Goal: Information Seeking & Learning: Learn about a topic

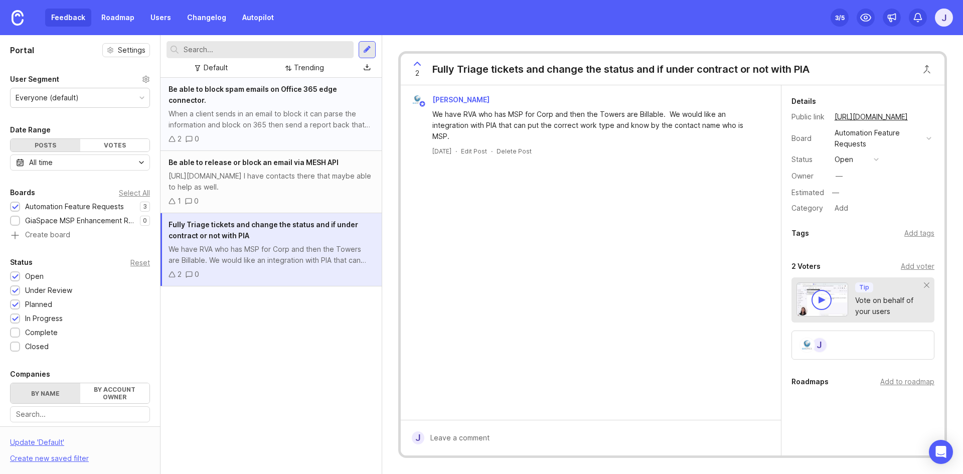
click at [263, 116] on div "When a client sends in an email to block it can parse the information and block…" at bounding box center [270, 119] width 205 height 22
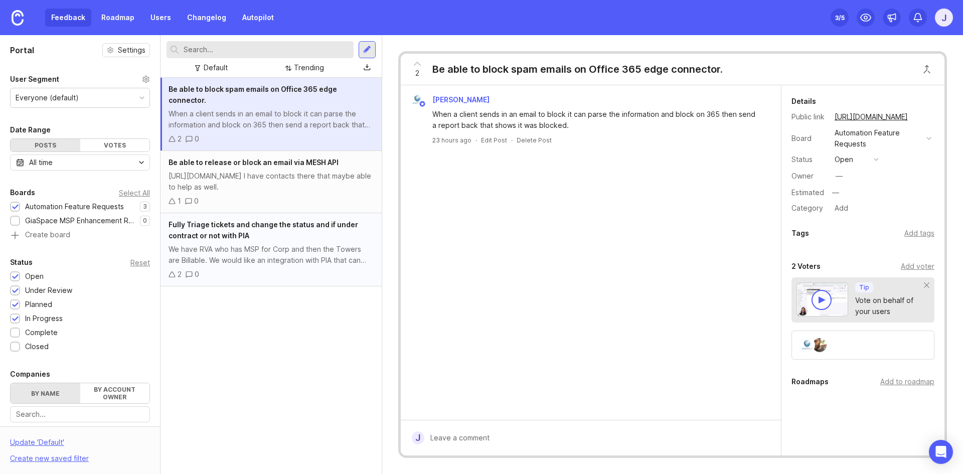
click at [269, 224] on div "Fully Triage tickets and change the status and if under contract or not with PIA" at bounding box center [270, 230] width 205 height 22
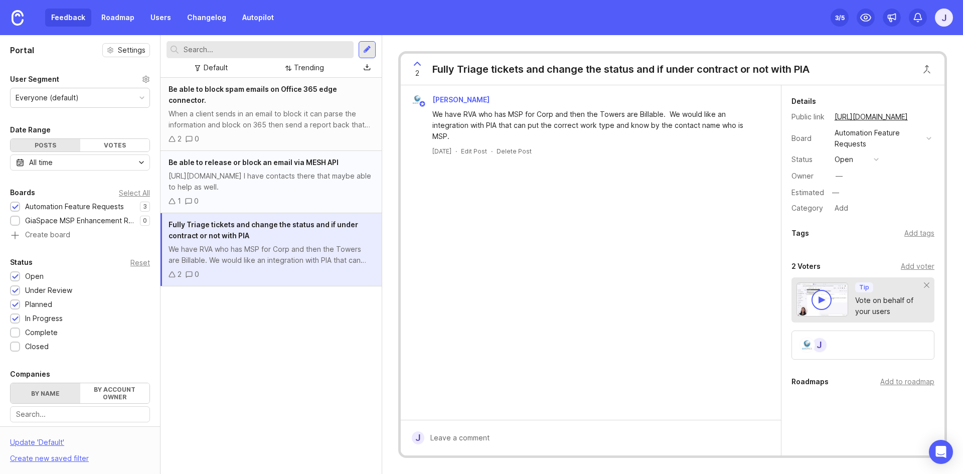
click at [338, 170] on div "[URL][DOMAIN_NAME] I have contacts there that maybe able to help as well." at bounding box center [270, 181] width 205 height 22
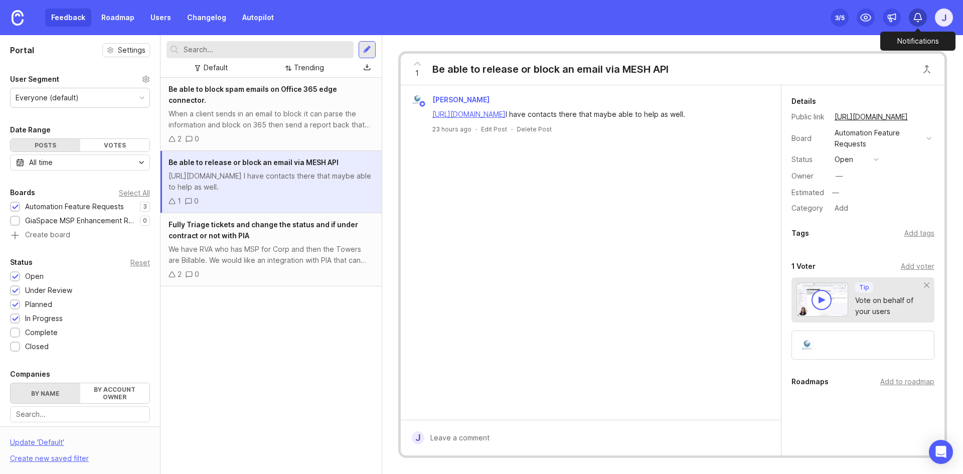
click at [914, 22] on icon at bounding box center [917, 18] width 10 height 10
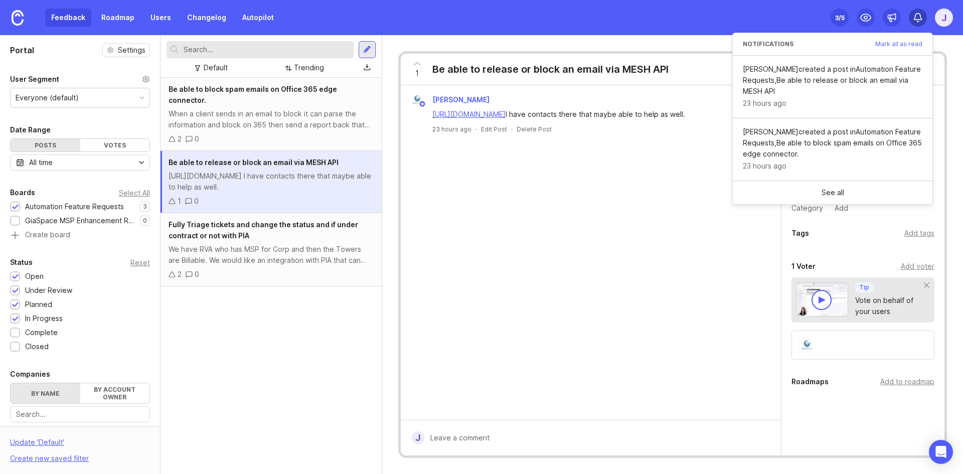
click at [914, 22] on icon at bounding box center [917, 18] width 10 height 10
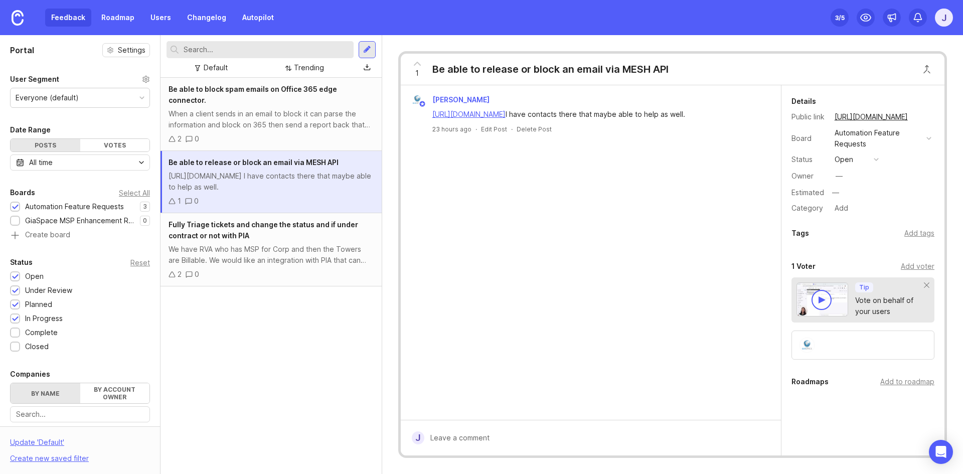
click at [789, 17] on div "Feedback Roadmap Users Changelog Autopilot Set up Canny 3 /5 J" at bounding box center [481, 17] width 963 height 35
click at [305, 108] on div "When a client sends in an email to block it can parse the information and block…" at bounding box center [270, 119] width 205 height 22
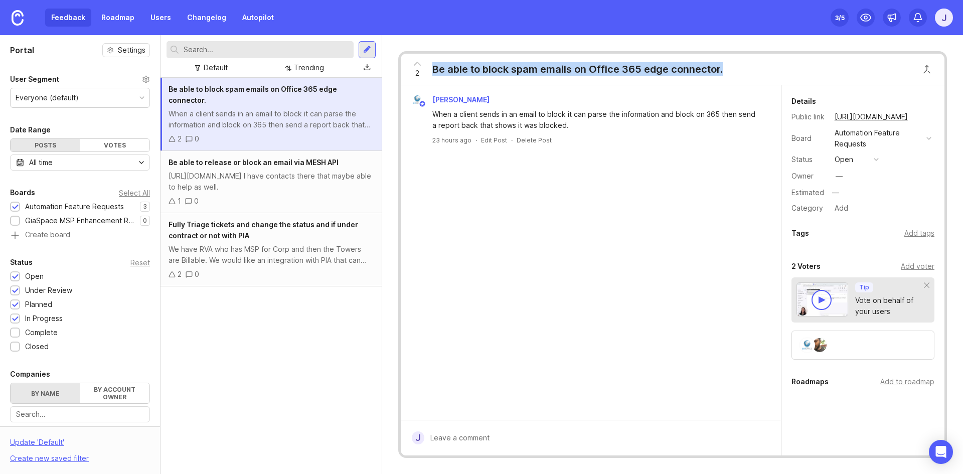
drag, startPoint x: 432, startPoint y: 68, endPoint x: 754, endPoint y: 66, distance: 321.4
click at [754, 66] on div "2 Be able to block spam emails on Office 365 edge connector." at bounding box center [672, 70] width 543 height 32
copy div "Be able to block spam emails on Office 365 edge connector."
click at [642, 71] on div "Be able to block spam emails on Office 365 edge connector." at bounding box center [577, 69] width 290 height 14
